Goal: Transaction & Acquisition: Subscribe to service/newsletter

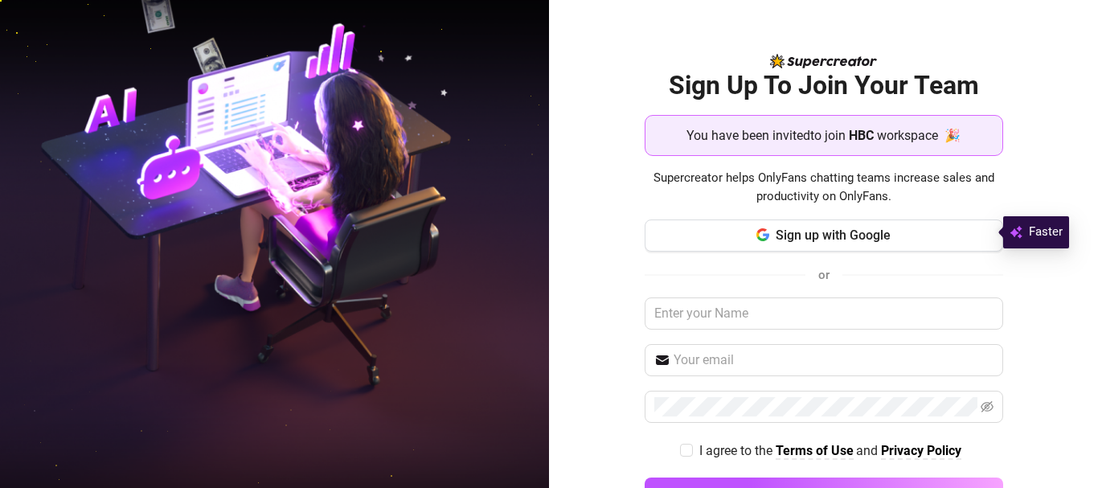
scroll to position [55, 0]
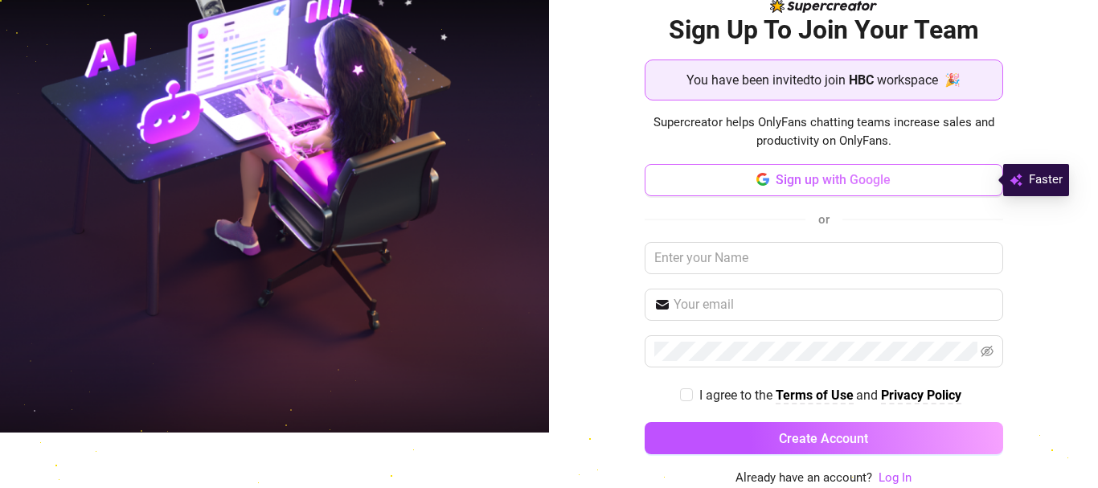
click at [742, 186] on button "Sign up with Google" at bounding box center [824, 180] width 358 height 32
click at [867, 186] on span "Sign up with Google" at bounding box center [833, 179] width 115 height 15
click at [809, 182] on span "Sign up with Google" at bounding box center [833, 179] width 115 height 15
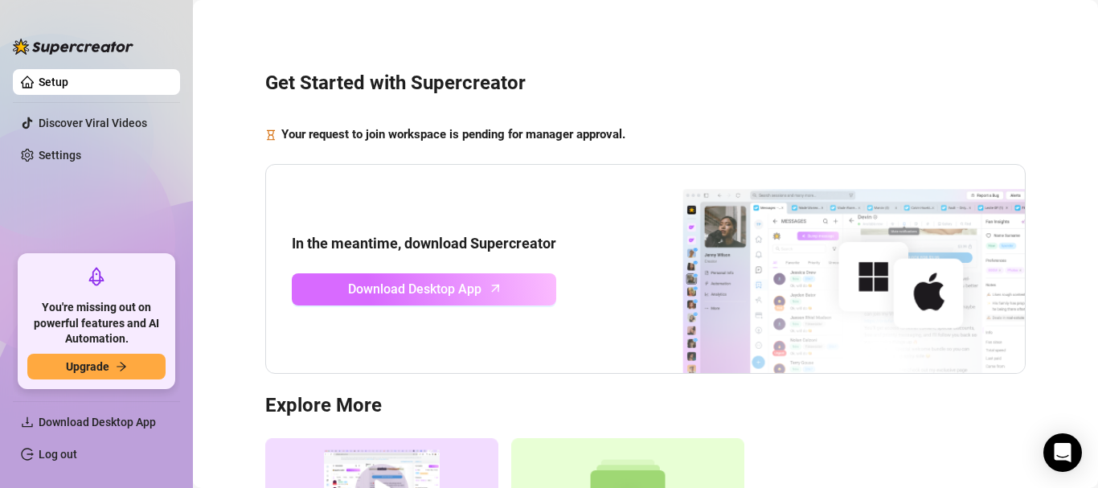
click at [477, 285] on span "Download Desktop App" at bounding box center [414, 289] width 133 height 20
click at [462, 298] on span "Download Desktop App" at bounding box center [414, 289] width 133 height 20
